Goal: Transaction & Acquisition: Book appointment/travel/reservation

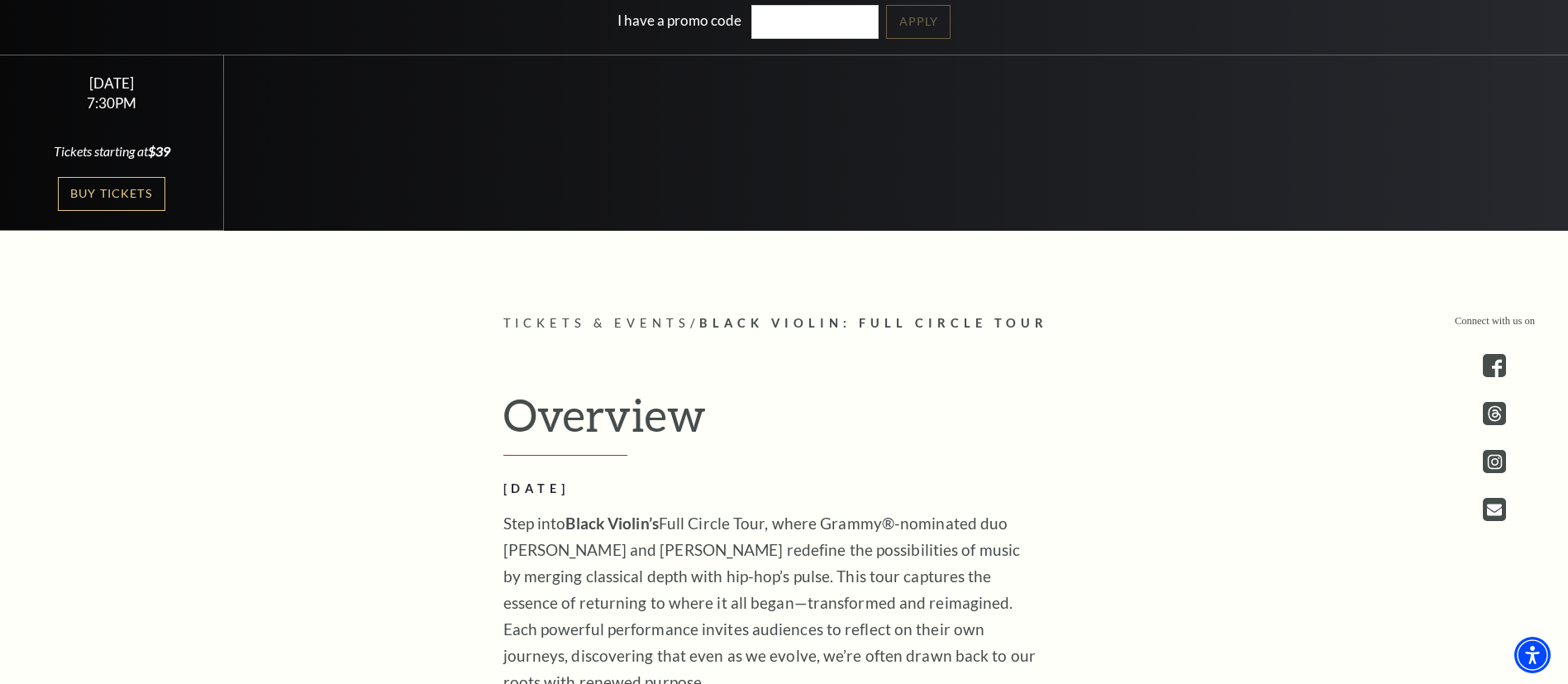
scroll to position [551, 0]
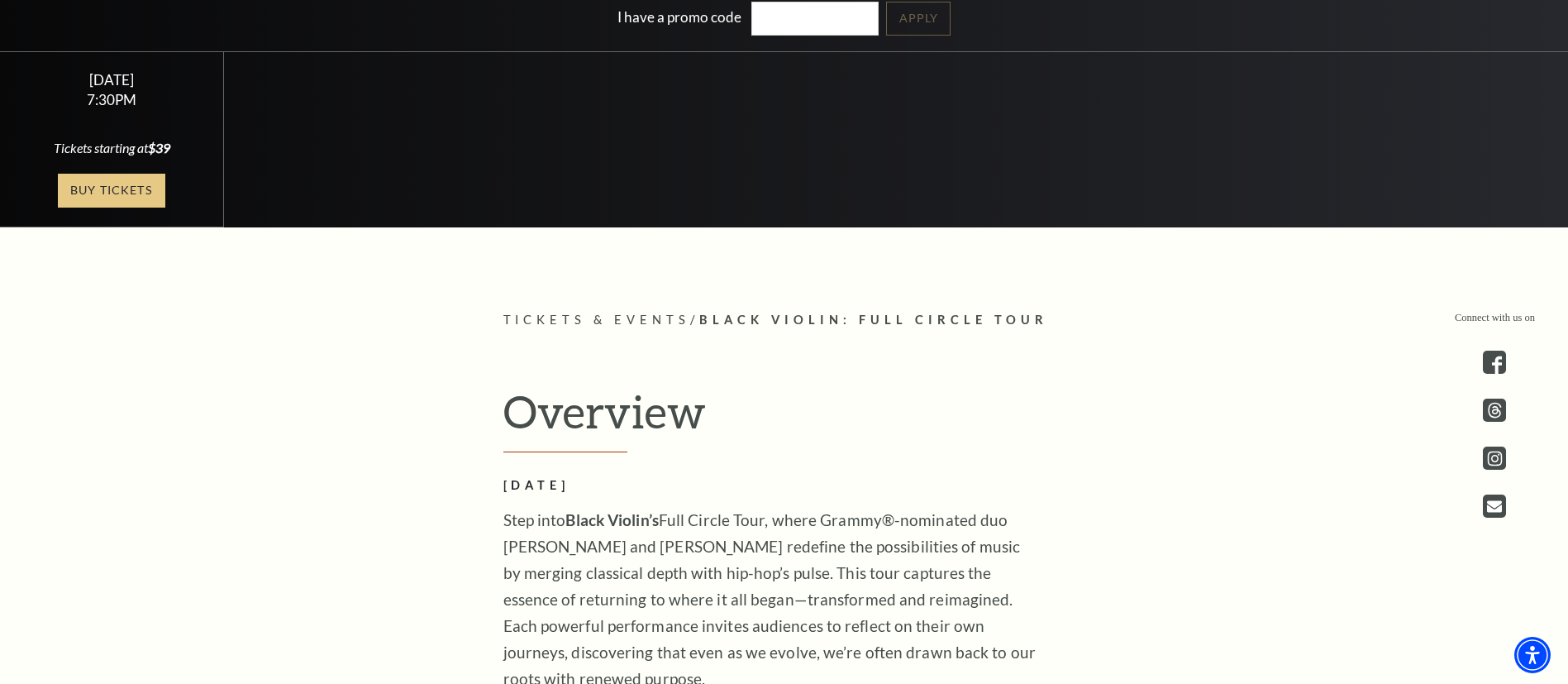
click at [122, 193] on link "Buy Tickets" at bounding box center [112, 190] width 108 height 34
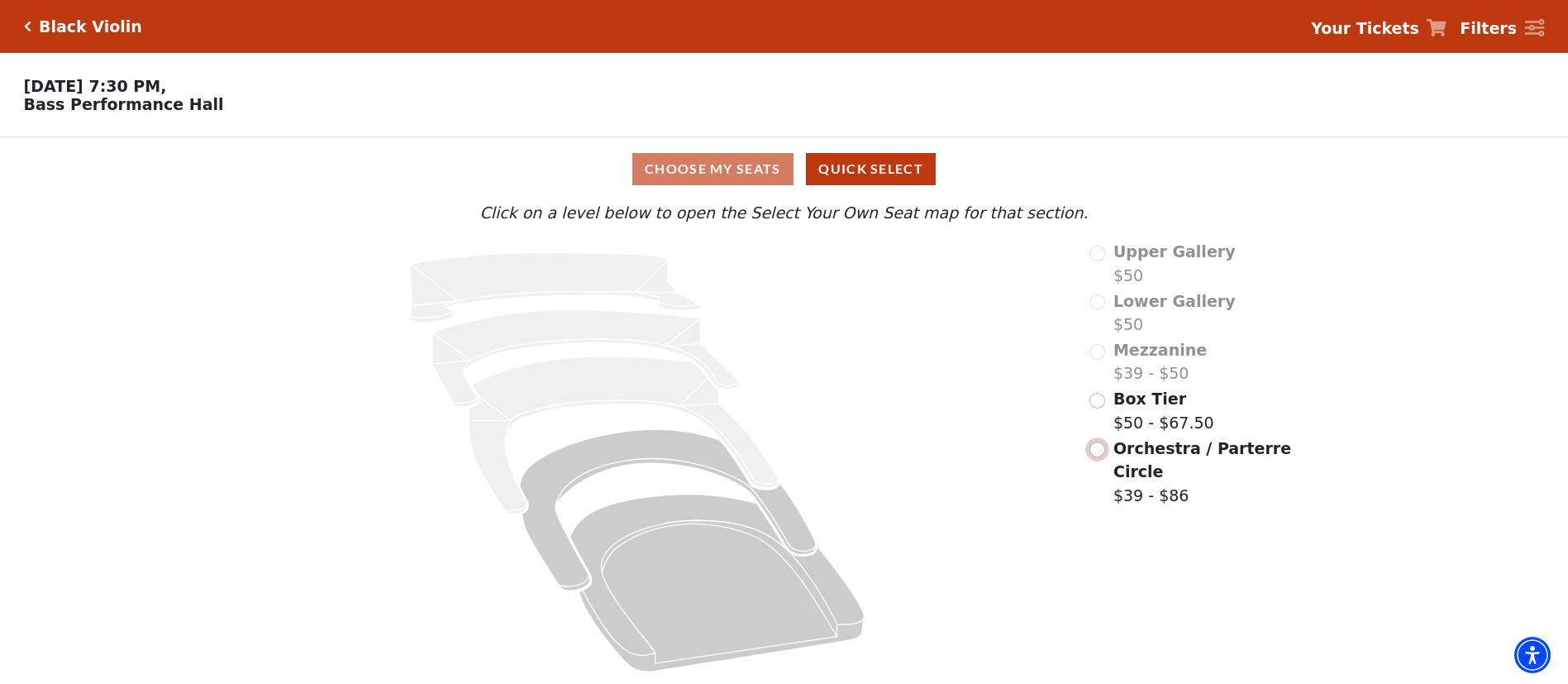
click at [1104, 458] on input "Orchestra / Parterre Circle$39 - $86\a" at bounding box center [1098, 450] width 16 height 16
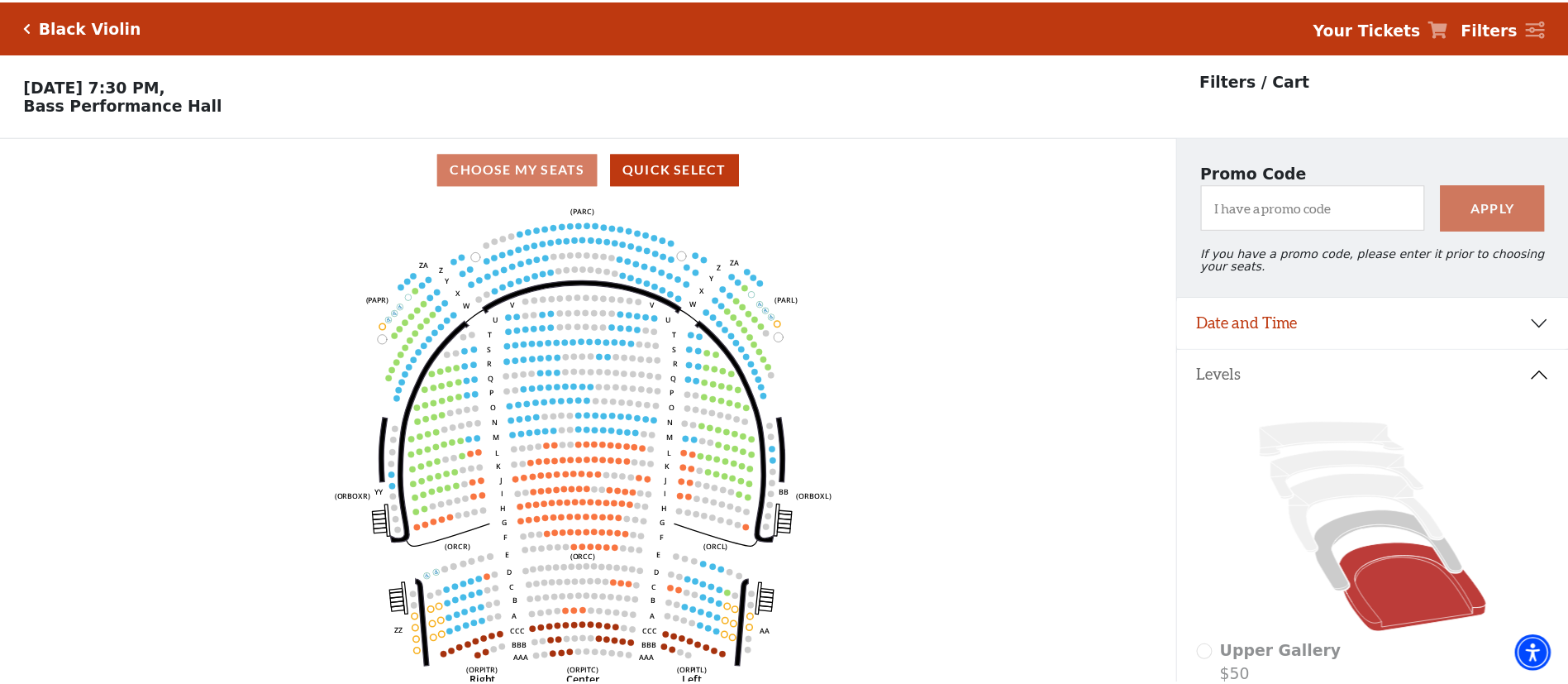
scroll to position [77, 0]
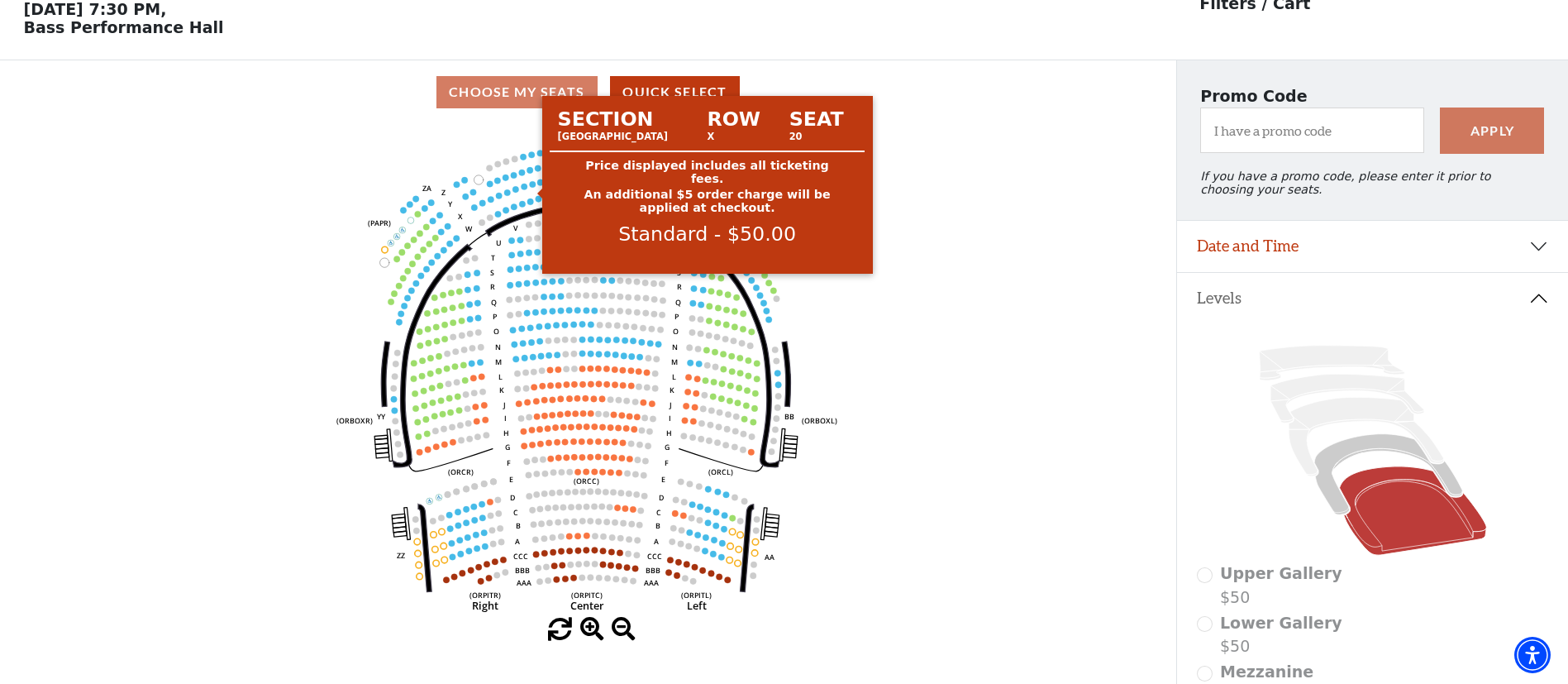
click at [535, 187] on circle at bounding box center [533, 184] width 7 height 7
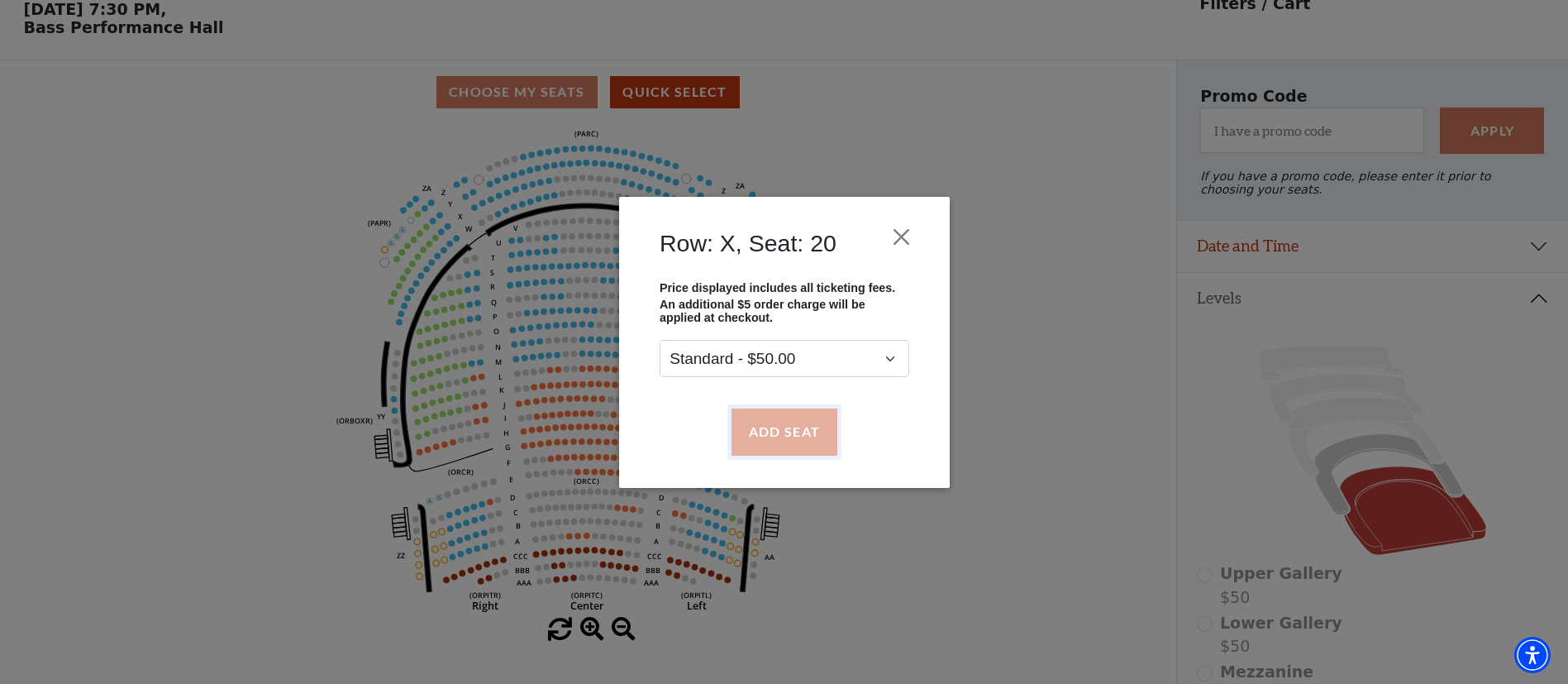
click at [805, 444] on button "Add Seat" at bounding box center [784, 432] width 106 height 46
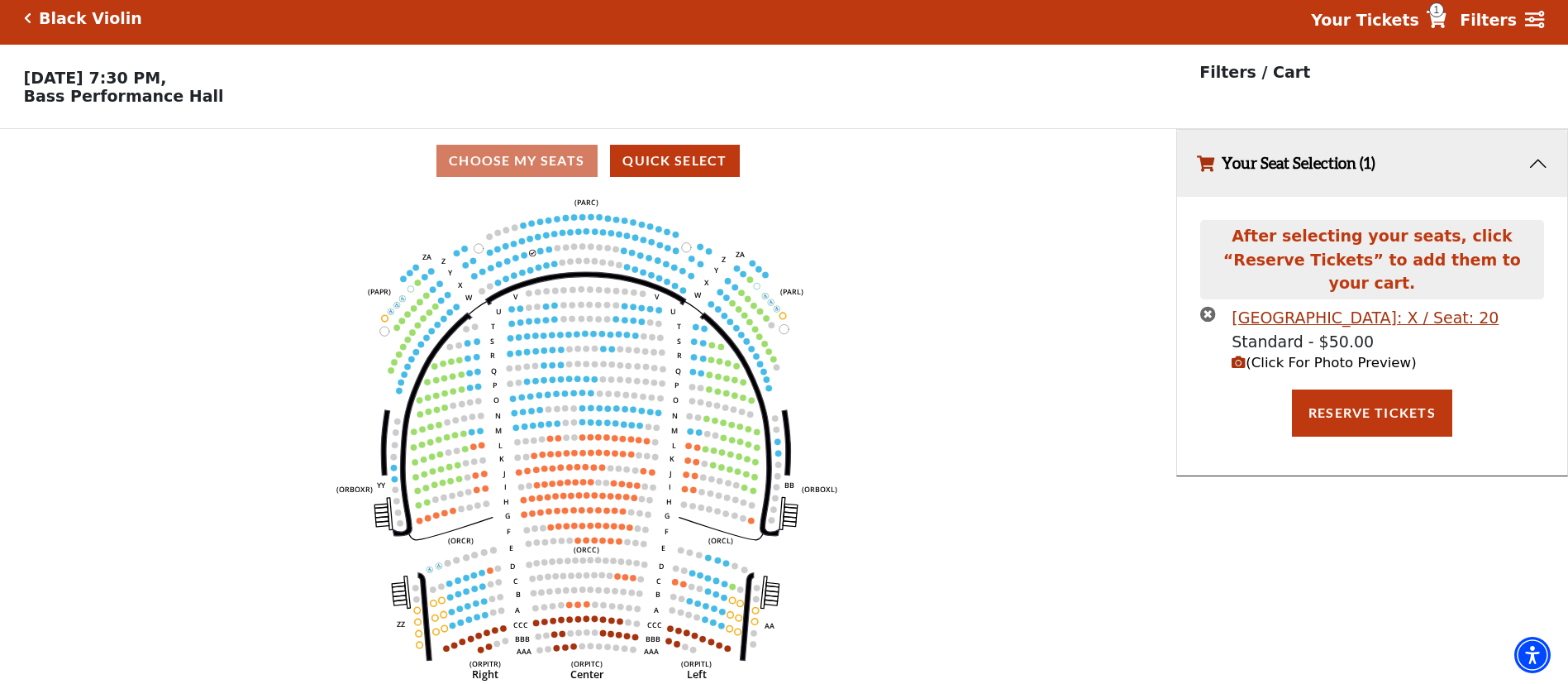
scroll to position [0, 0]
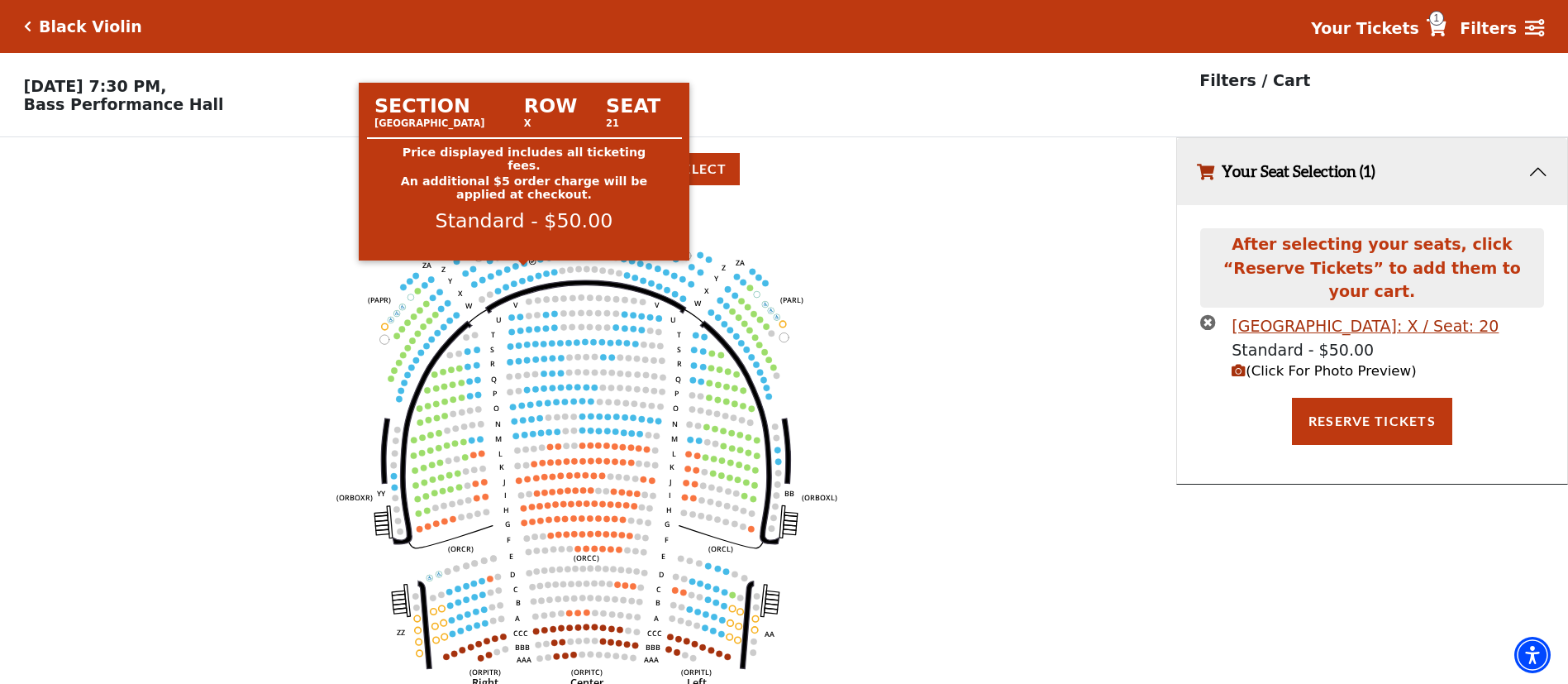
click at [524, 267] on circle at bounding box center [524, 263] width 7 height 7
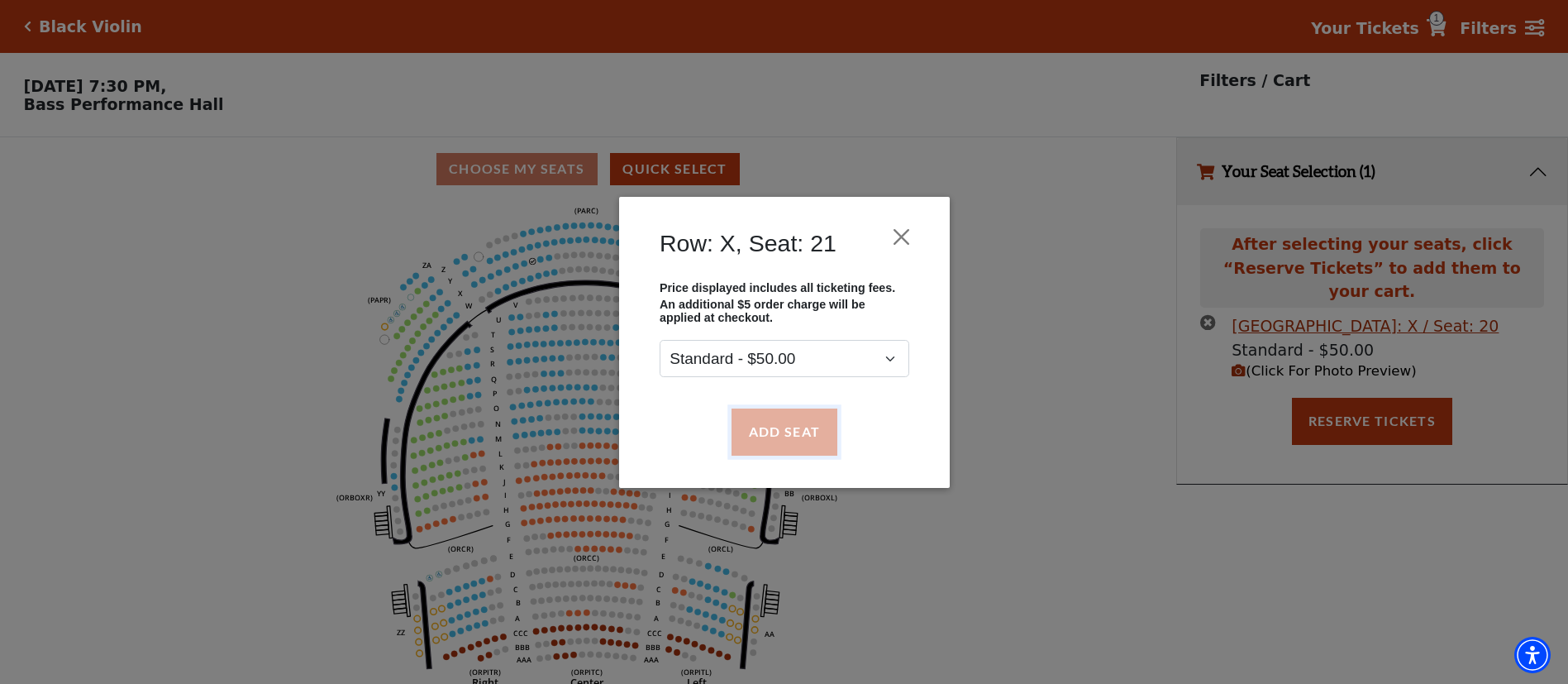
click at [782, 437] on button "Add Seat" at bounding box center [784, 432] width 106 height 46
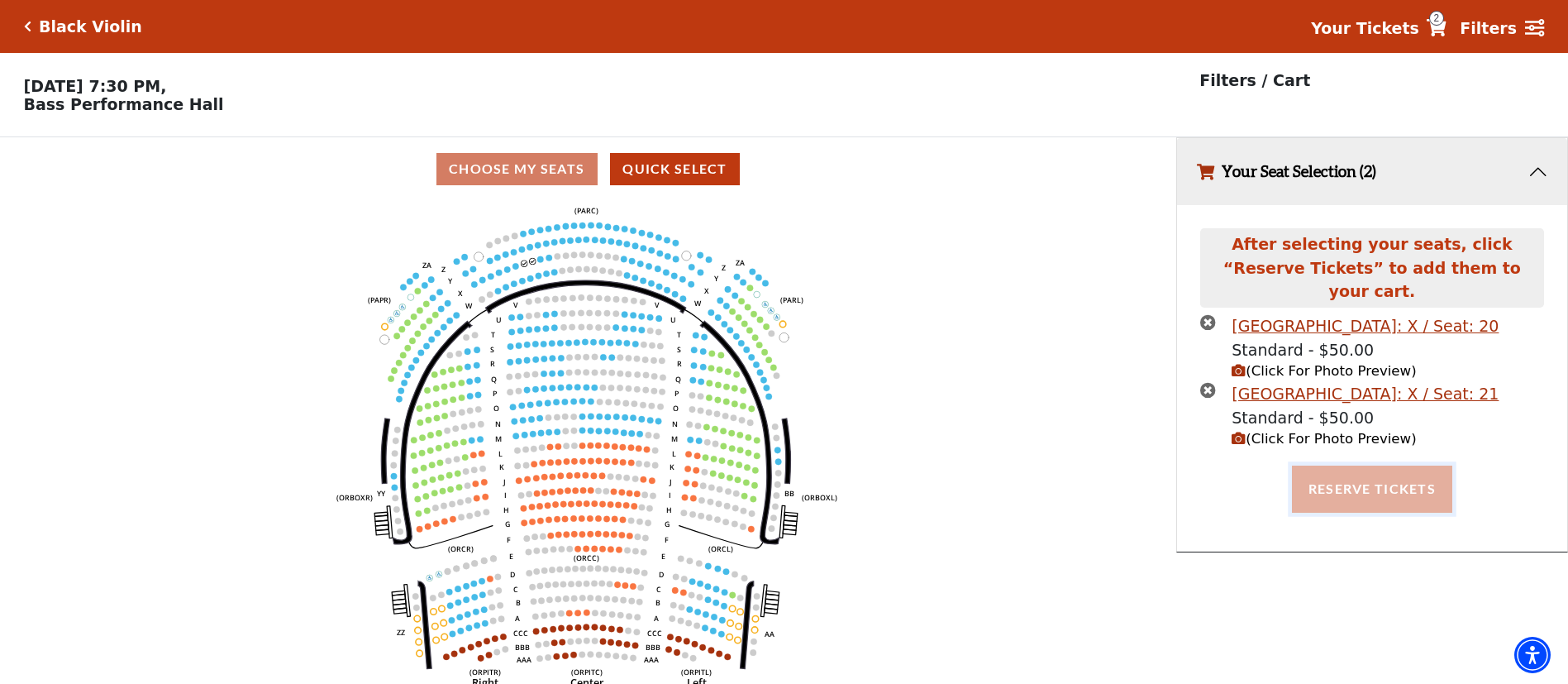
click at [1373, 472] on button "Reserve Tickets" at bounding box center [1372, 489] width 160 height 46
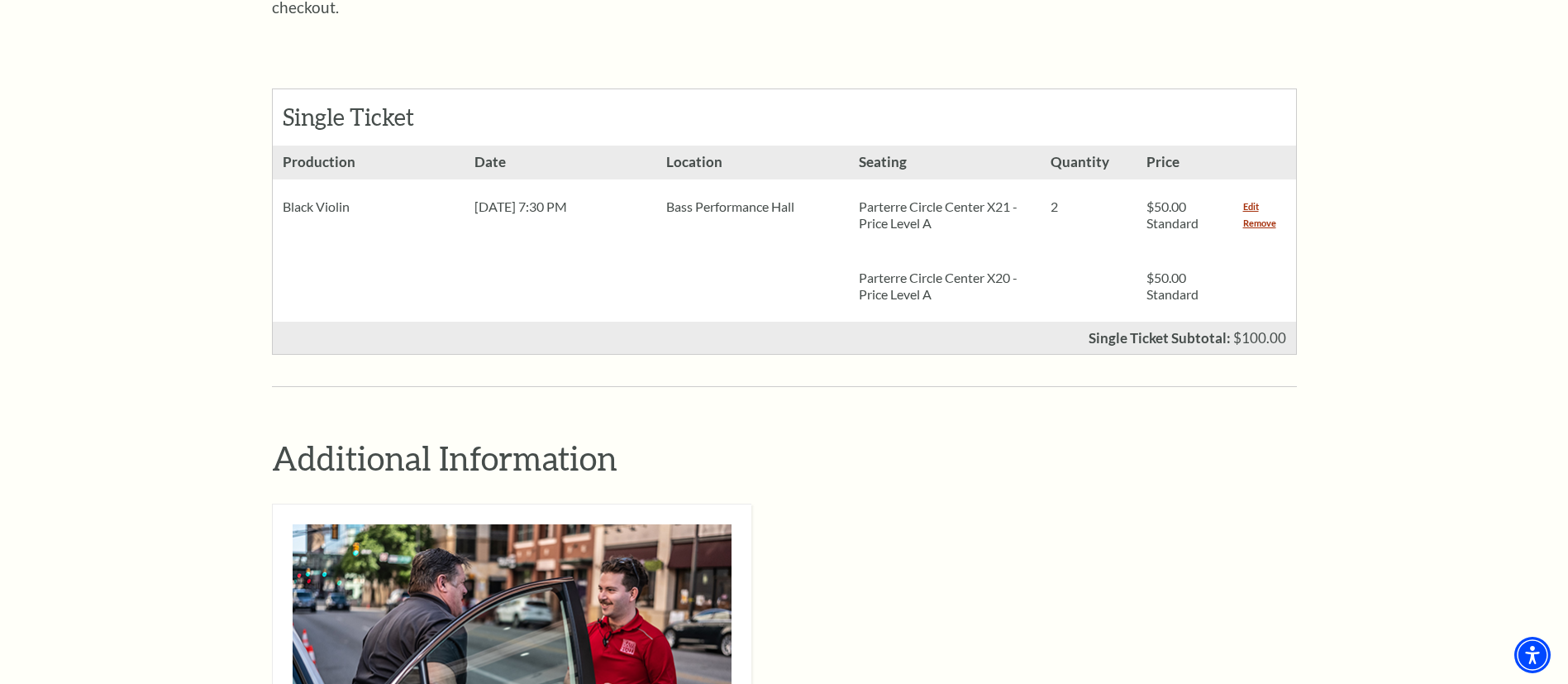
scroll to position [678, 0]
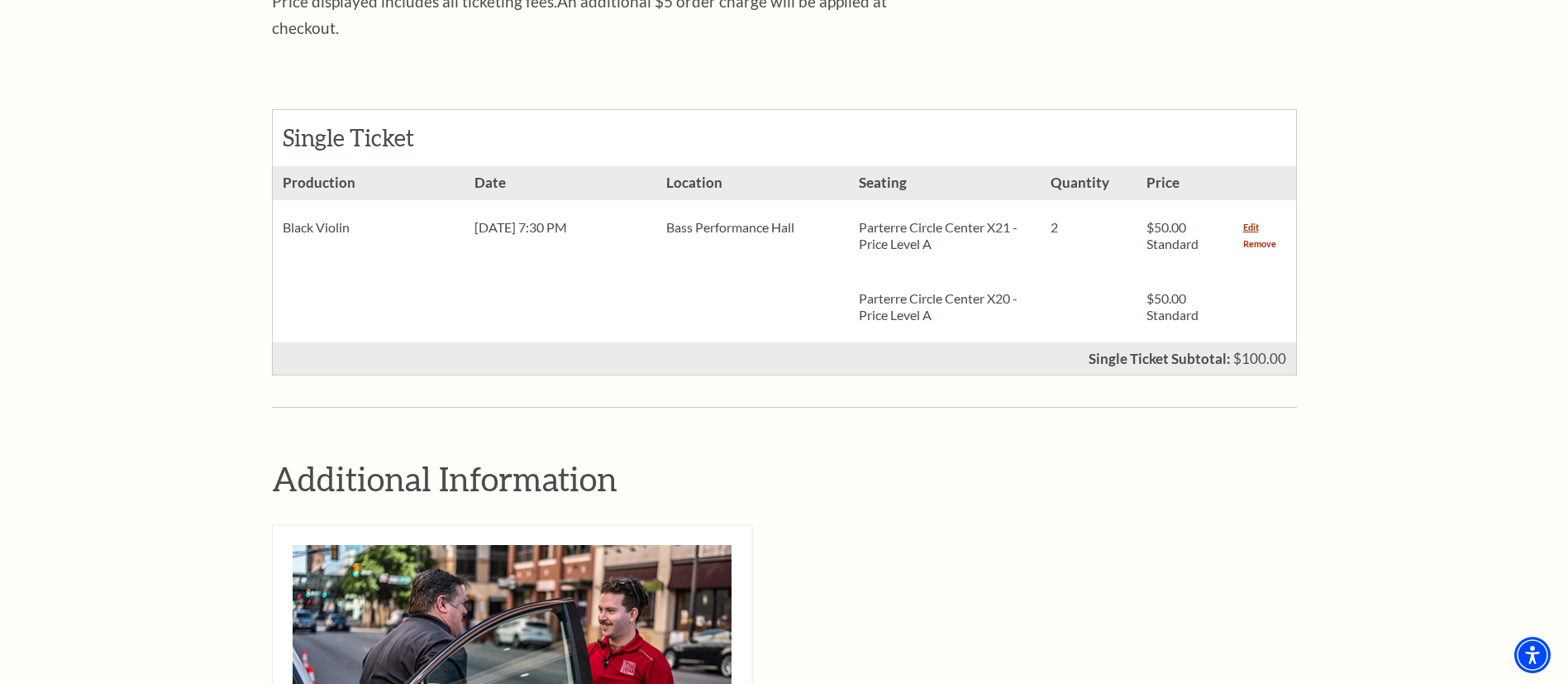
click at [1266, 235] on link "Remove" at bounding box center [1259, 243] width 33 height 17
